Goal: Communication & Community: Answer question/provide support

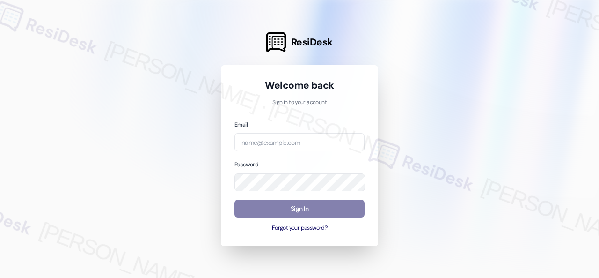
click at [453, 105] on div at bounding box center [299, 139] width 599 height 278
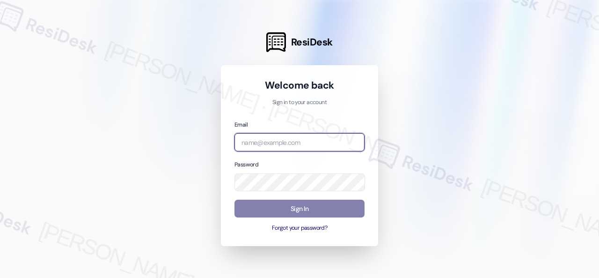
paste input "[EMAIL_ADDRESS][PERSON_NAME][PERSON_NAME][PERSON_NAME][DOMAIN_NAME]"
type input "[EMAIL_ADDRESS][PERSON_NAME][PERSON_NAME][PERSON_NAME][DOMAIN_NAME]"
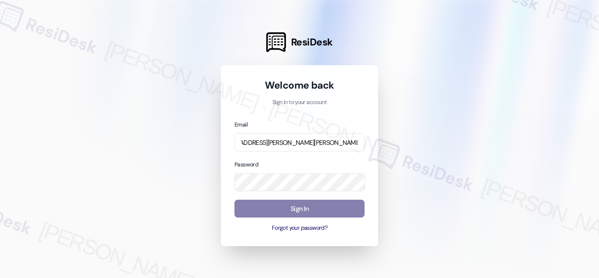
scroll to position [0, 0]
click at [423, 136] on div at bounding box center [299, 139] width 599 height 278
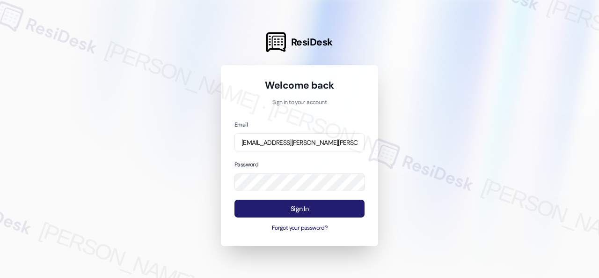
click at [307, 204] on button "Sign In" at bounding box center [299, 208] width 130 height 18
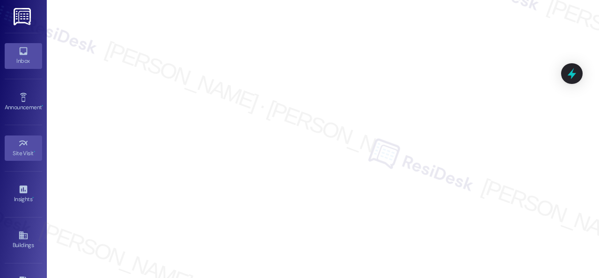
click at [20, 56] on div "Inbox" at bounding box center [23, 60] width 47 height 9
